Goal: Navigation & Orientation: Find specific page/section

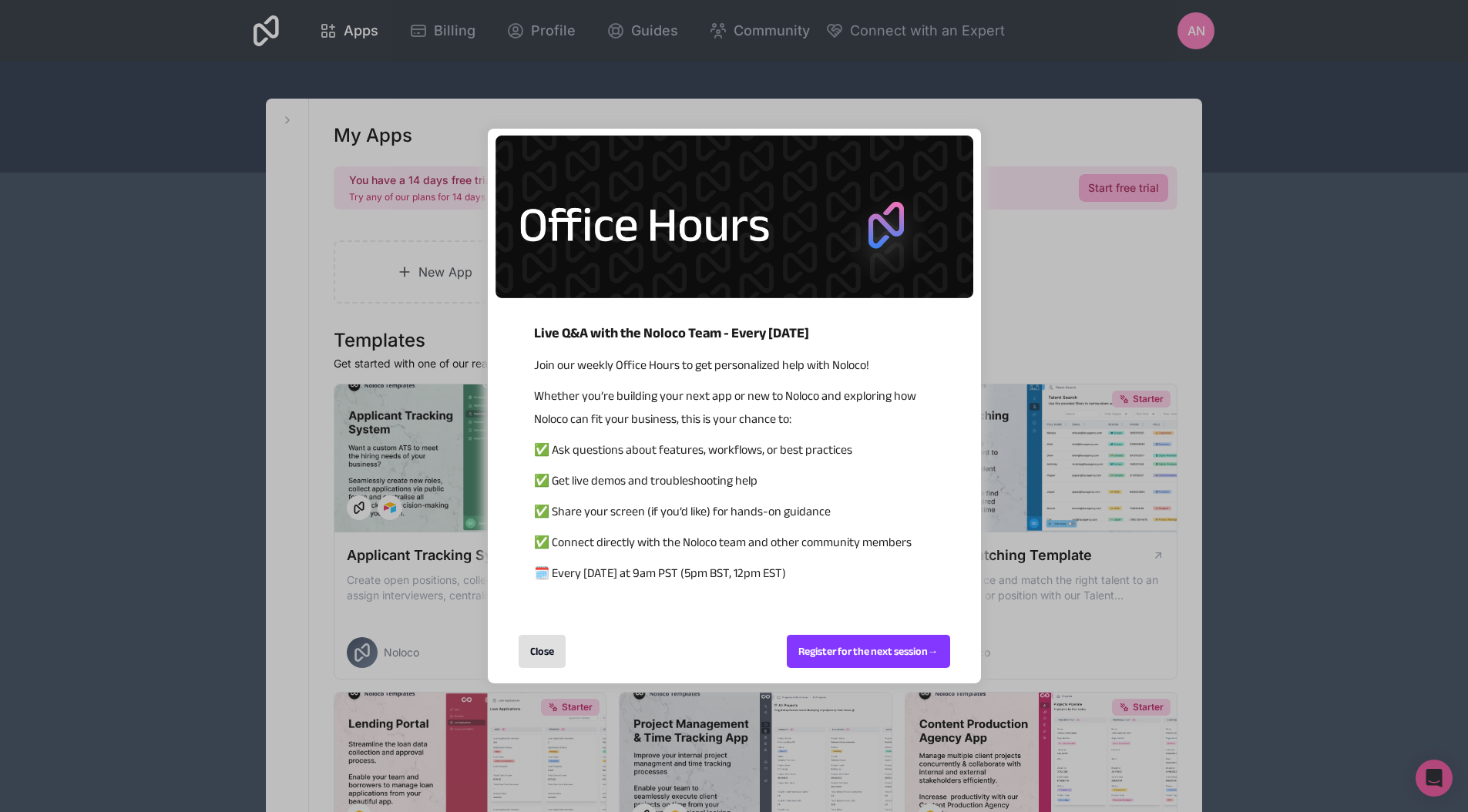
click at [547, 647] on div "Close" at bounding box center [542, 651] width 47 height 33
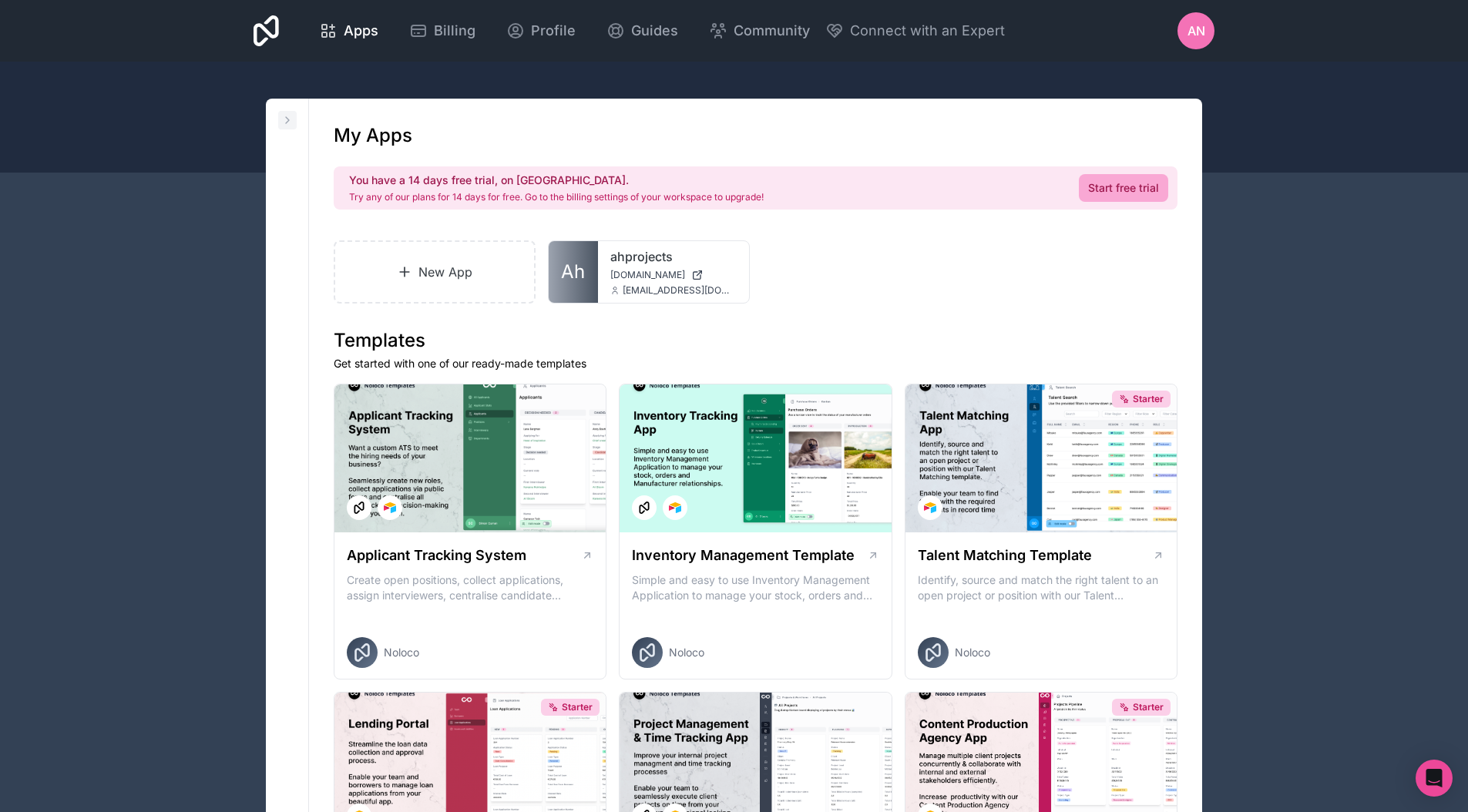
click at [289, 121] on icon at bounding box center [287, 119] width 12 height 12
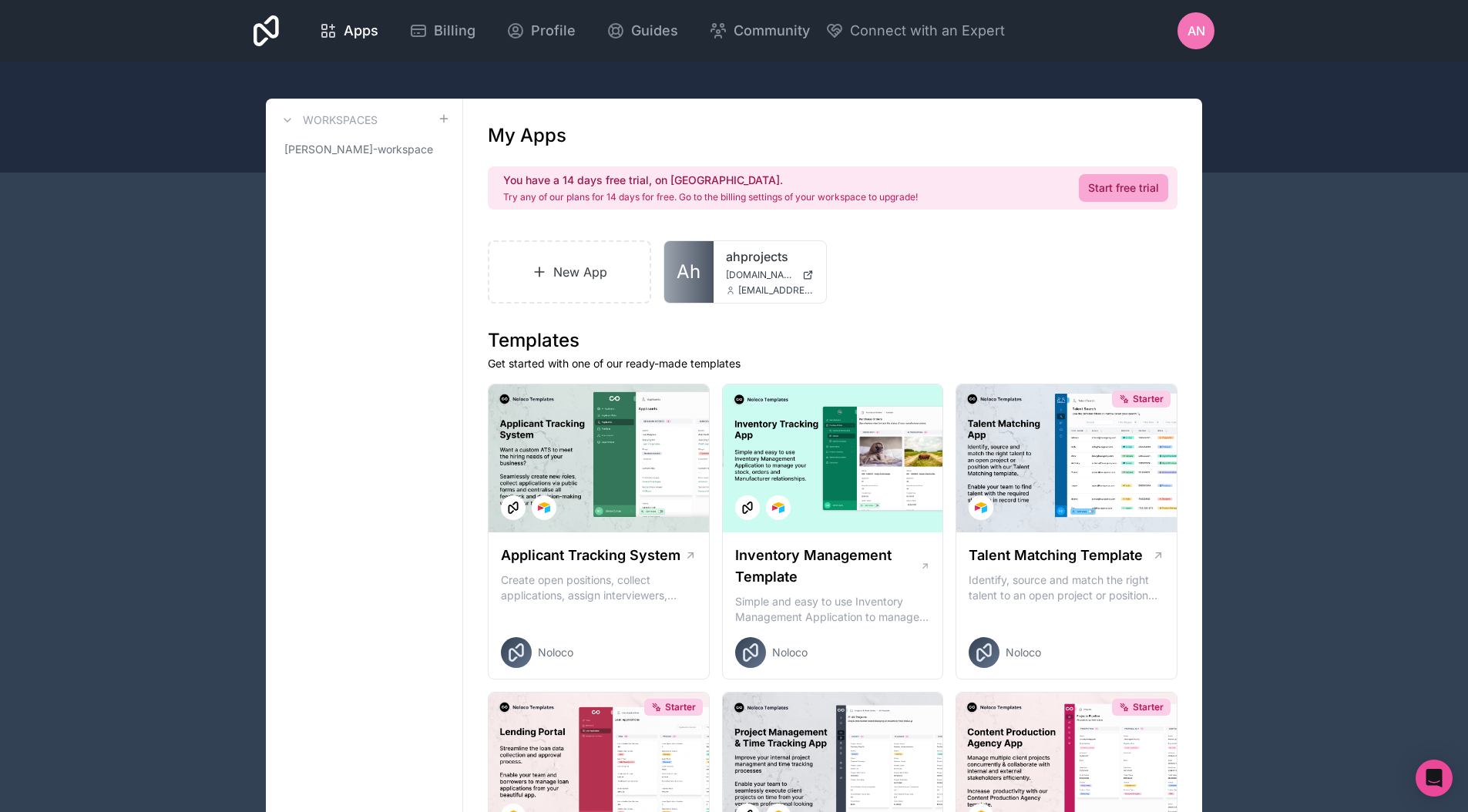
click at [347, 153] on span "[PERSON_NAME]-workspace" at bounding box center [355, 150] width 141 height 15
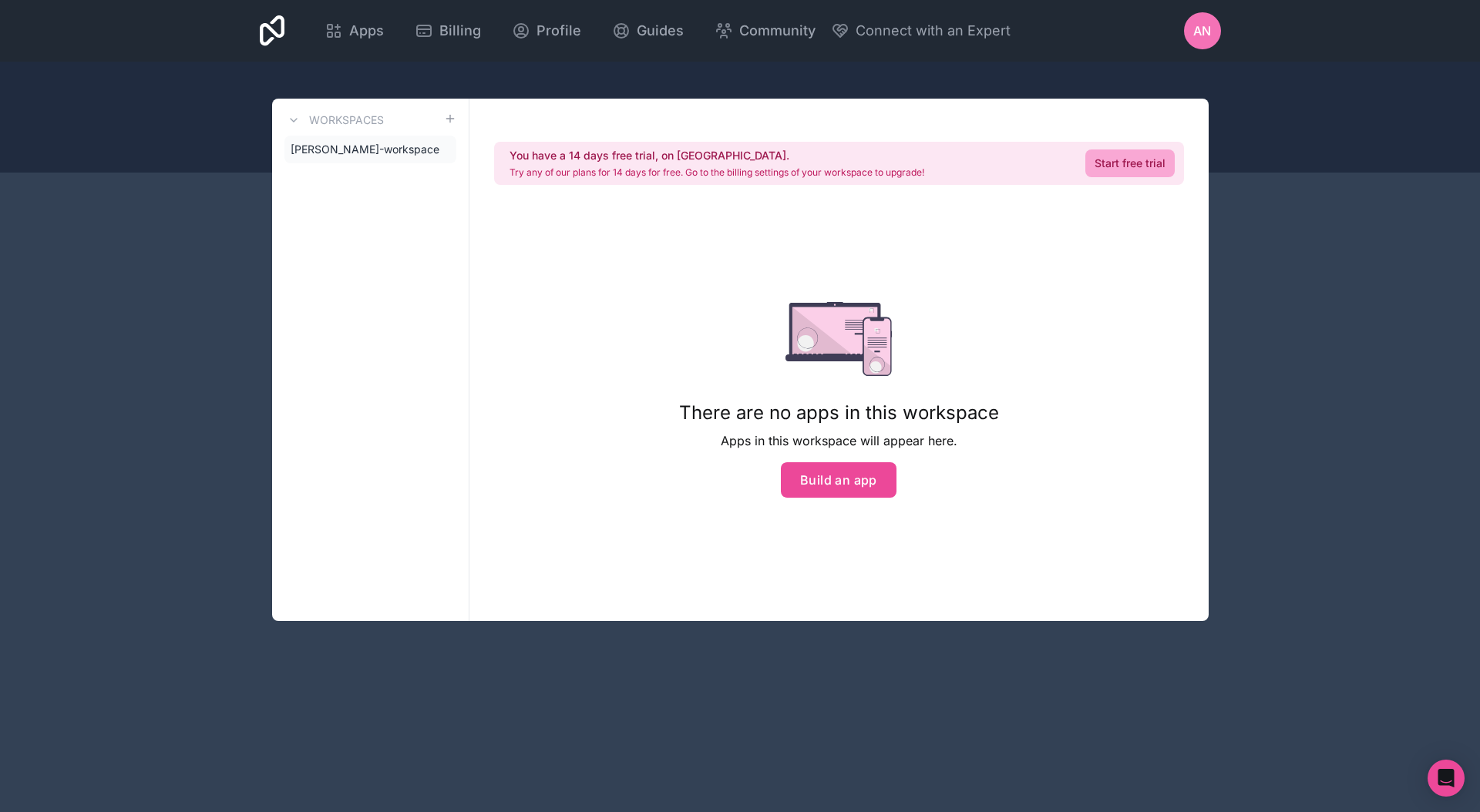
click at [1182, 390] on div "You have a 14 days free trial, on [GEOGRAPHIC_DATA]. Try any of our plans for 1…" at bounding box center [839, 359] width 739 height 522
click at [1290, 472] on div "Apps Billing Profile Guides Community Connect with an Expert AN Billing Profile…" at bounding box center [740, 406] width 1480 height 812
